Goal: Information Seeking & Learning: Learn about a topic

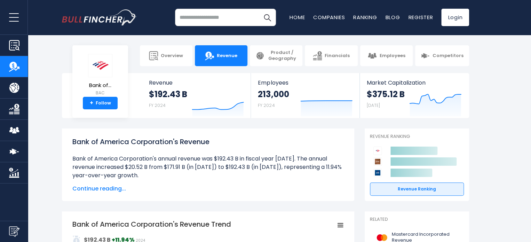
click at [115, 190] on span "Continue reading..." at bounding box center [208, 189] width 272 height 8
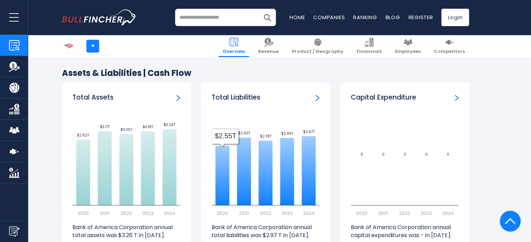
scroll to position [1253, 0]
